Goal: Find specific page/section: Find specific page/section

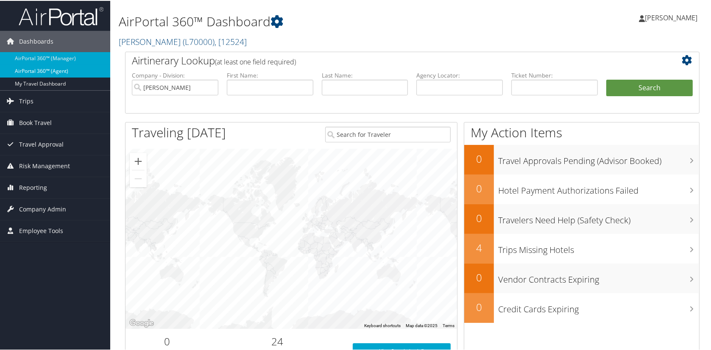
click at [34, 69] on link "AirPortal 360™ (Agent)" at bounding box center [55, 70] width 110 height 13
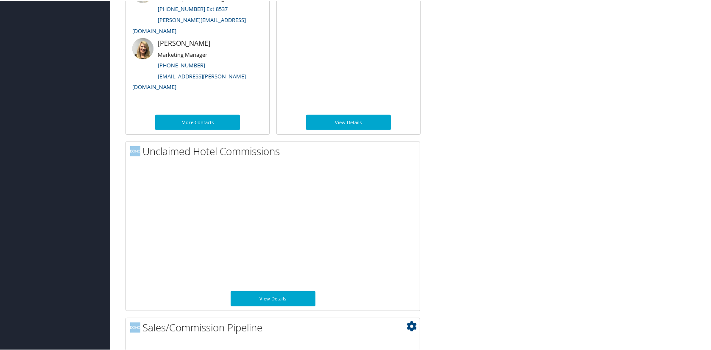
scroll to position [624, 0]
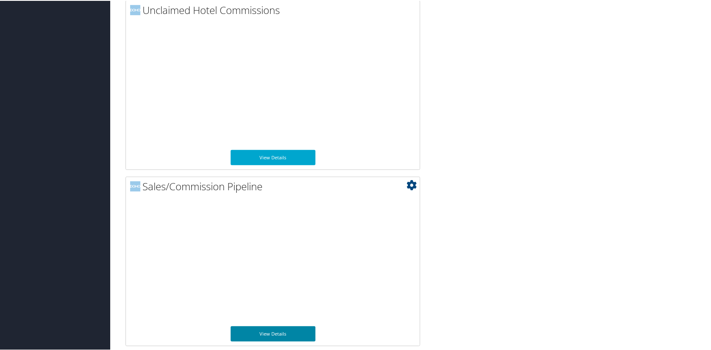
click at [267, 325] on link "View Details" at bounding box center [273, 332] width 85 height 15
